Goal: Task Accomplishment & Management: Manage account settings

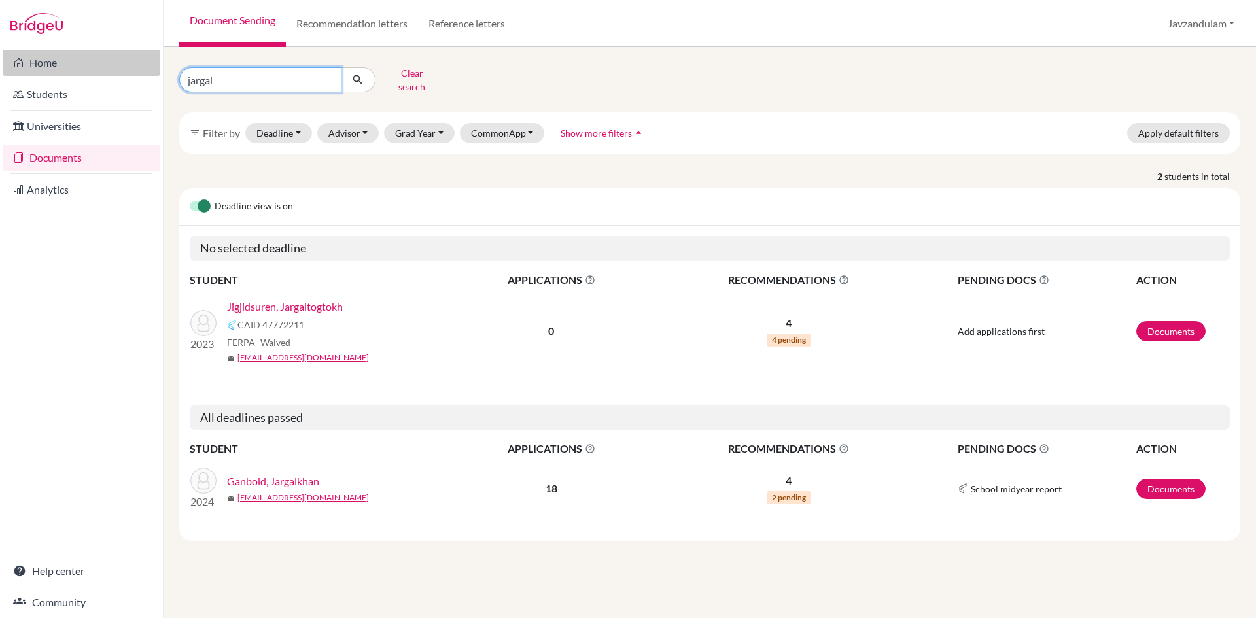
drag, startPoint x: 239, startPoint y: 76, endPoint x: 63, endPoint y: 58, distance: 177.6
click at [63, 62] on div "Home Students Universities Documents Analytics Help center Community Document S…" at bounding box center [628, 309] width 1256 height 618
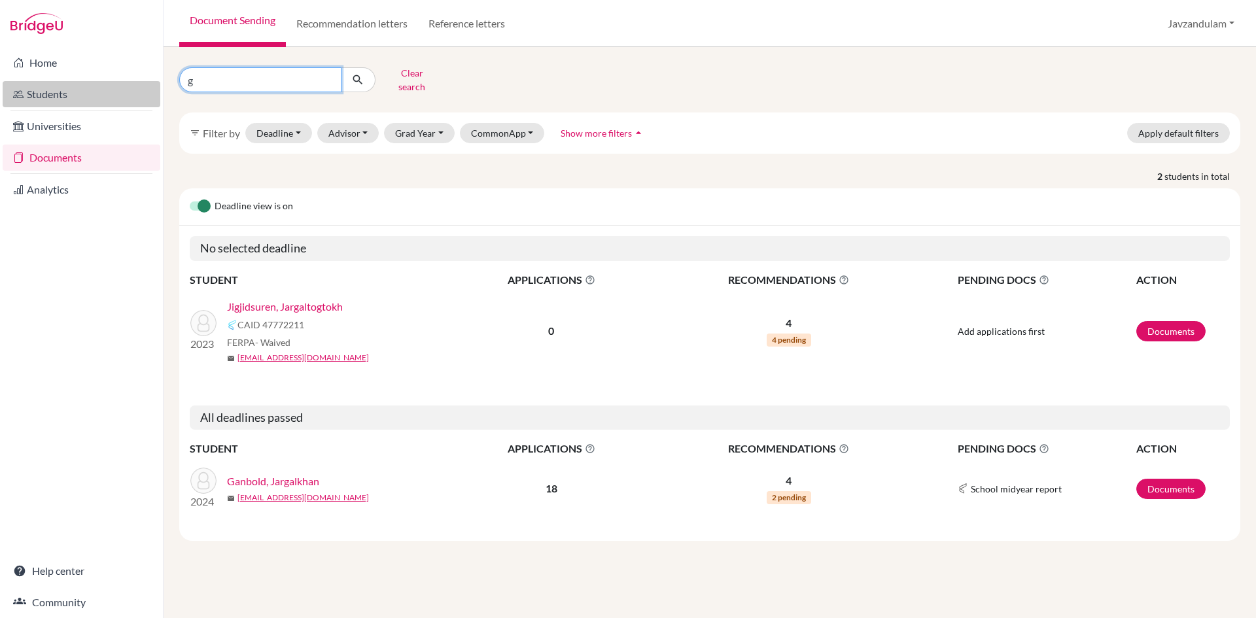
type input "g"
click at [56, 99] on link "Students" at bounding box center [82, 94] width 158 height 26
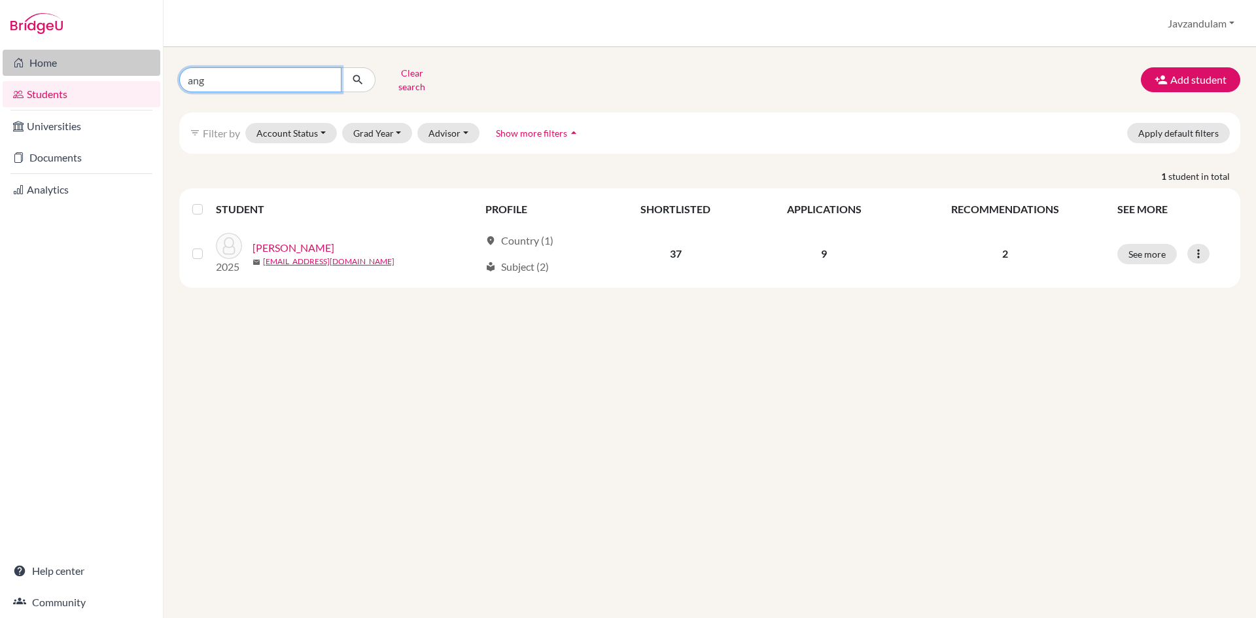
drag, startPoint x: 233, startPoint y: 86, endPoint x: 88, endPoint y: 55, distance: 148.0
click at [88, 55] on div "Home Students Universities Documents Analytics Help center Community Students o…" at bounding box center [628, 309] width 1256 height 618
type input "gan"
click button "submit" at bounding box center [358, 79] width 35 height 25
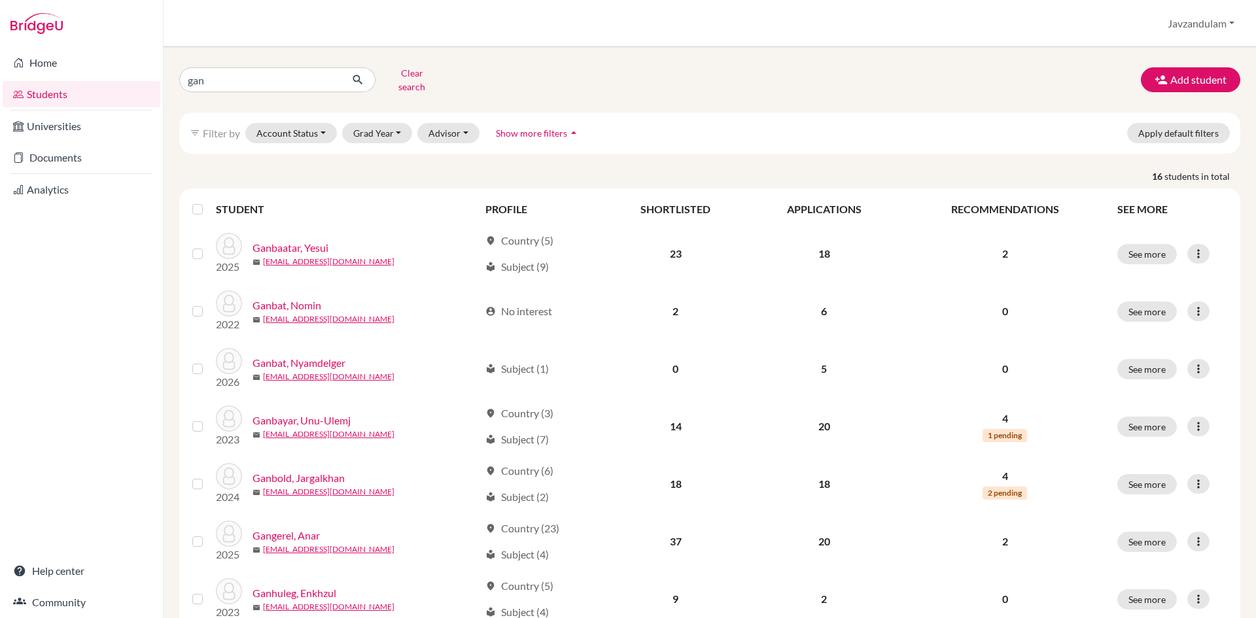
click at [250, 59] on div "gan Clear search Add student filter_list Filter by Account Status Active accoun…" at bounding box center [710, 332] width 1093 height 571
click at [253, 74] on input "gan" at bounding box center [260, 79] width 162 height 25
type input "gan-er"
click button "submit" at bounding box center [358, 79] width 35 height 25
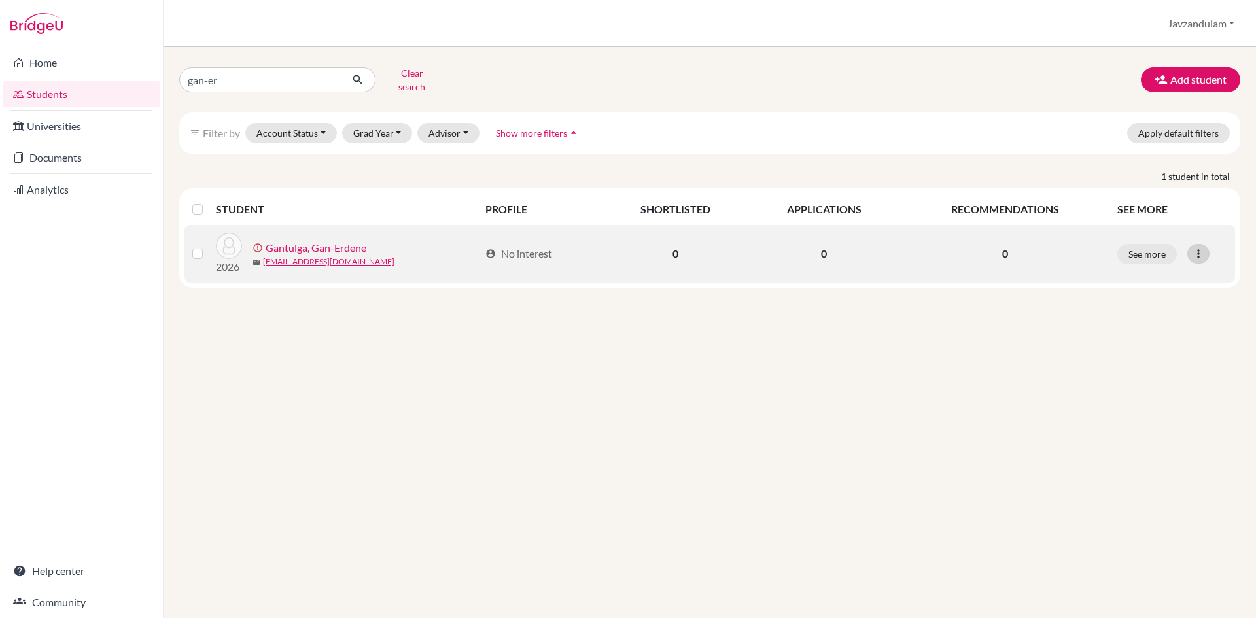
click at [1205, 247] on icon at bounding box center [1198, 253] width 13 height 13
click at [1175, 317] on button "Resend invite email" at bounding box center [1149, 323] width 118 height 21
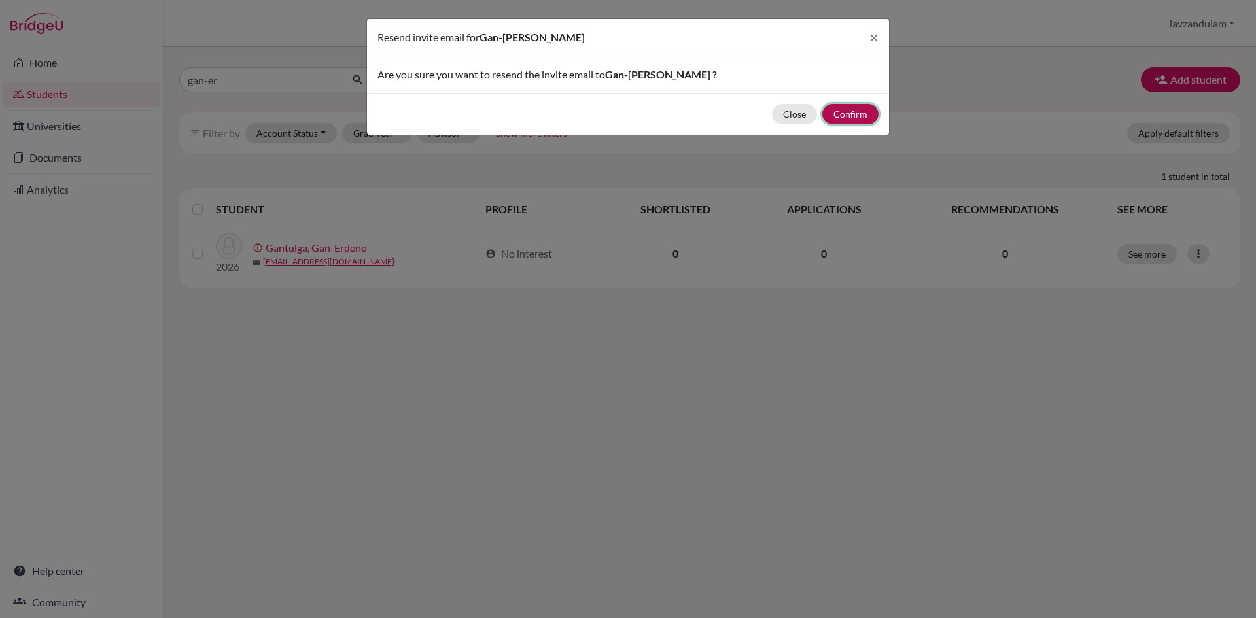
click at [859, 114] on button "Confirm" at bounding box center [851, 114] width 56 height 20
